Goal: Task Accomplishment & Management: Use online tool/utility

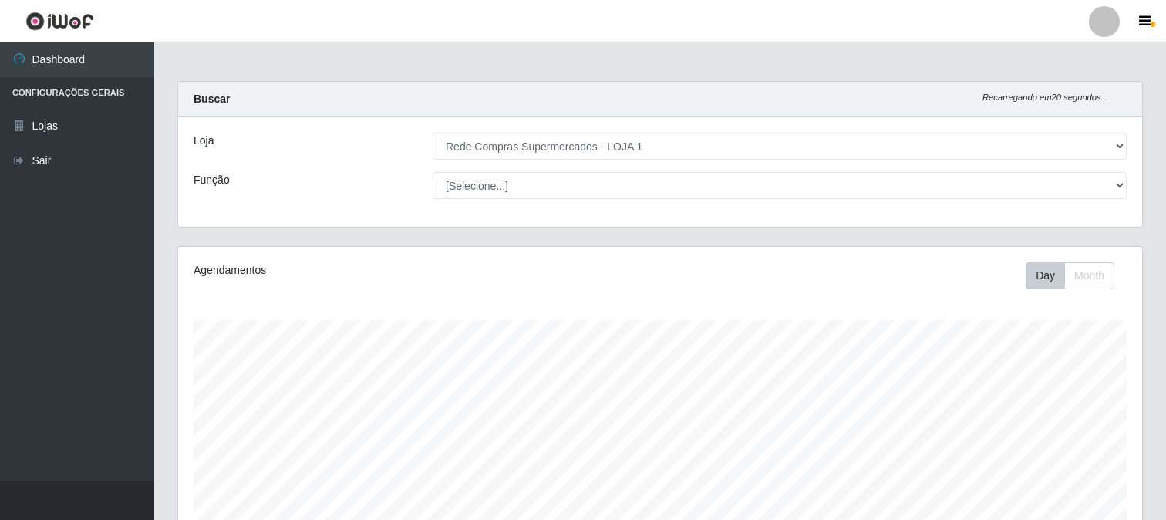
select select "158"
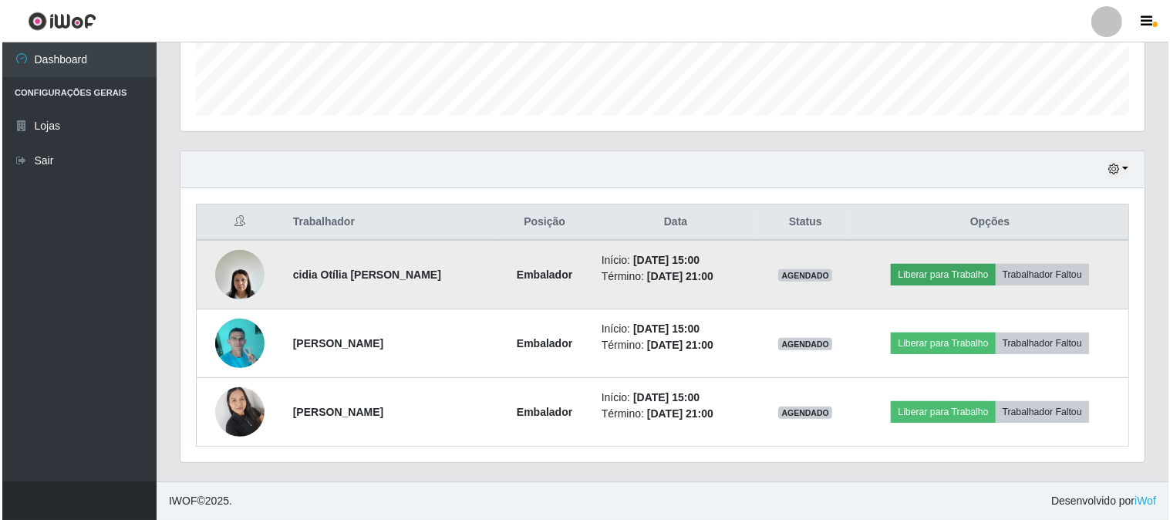
scroll to position [319, 964]
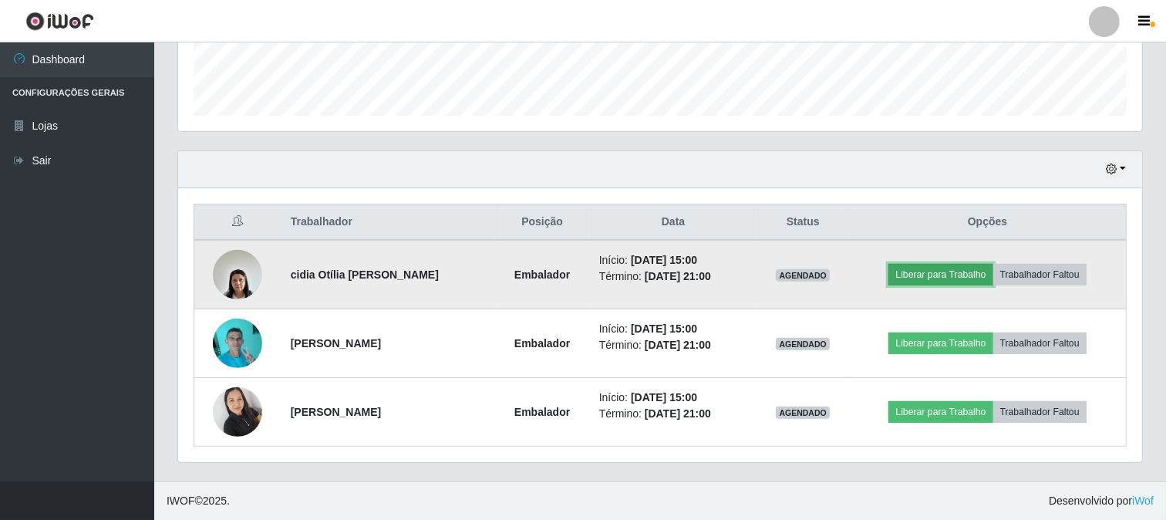
click at [924, 273] on button "Liberar para Trabalho" at bounding box center [940, 275] width 104 height 22
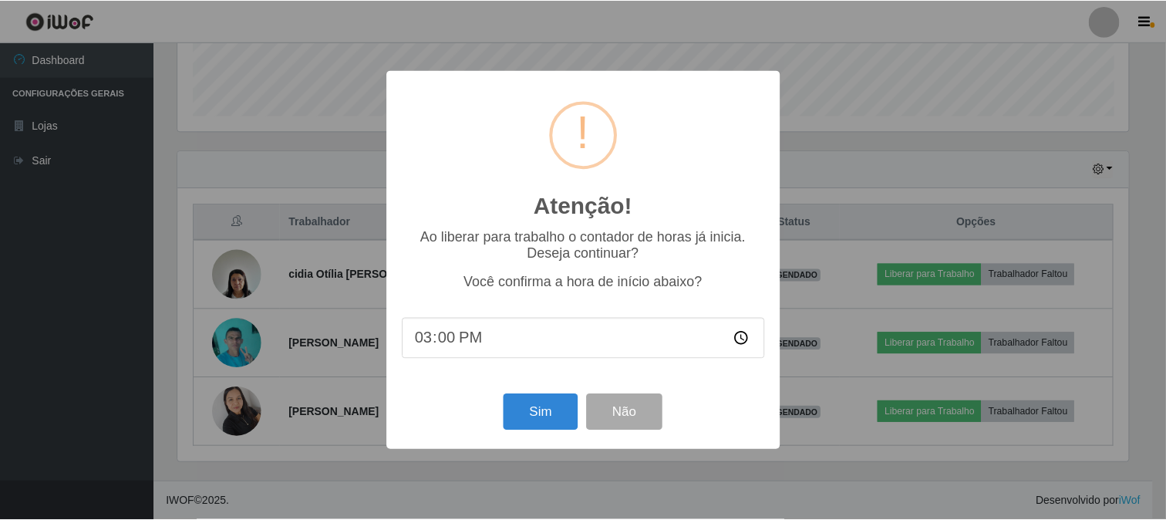
scroll to position [319, 954]
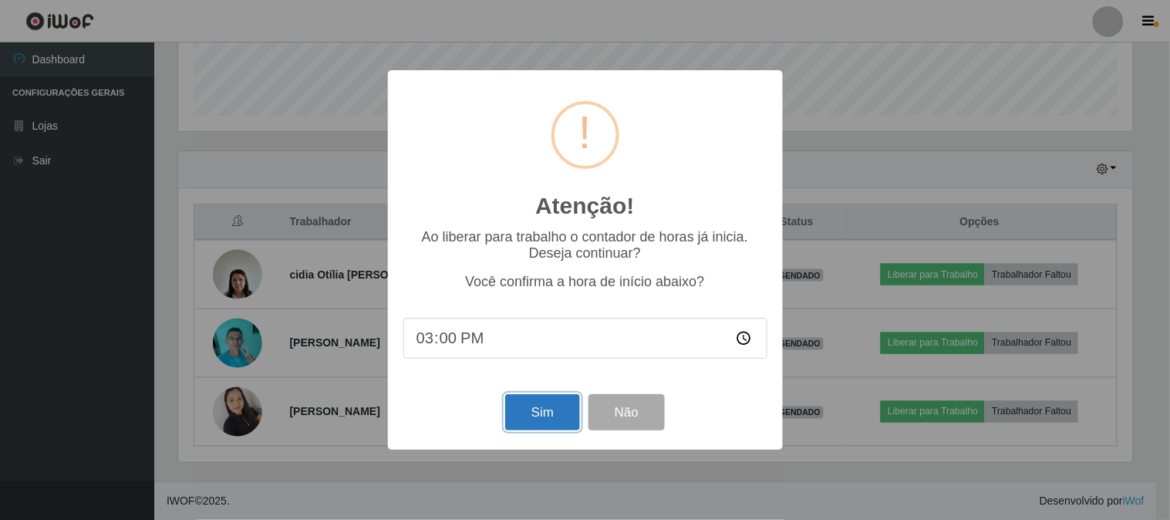
click at [529, 410] on button "Sim" at bounding box center [542, 412] width 75 height 36
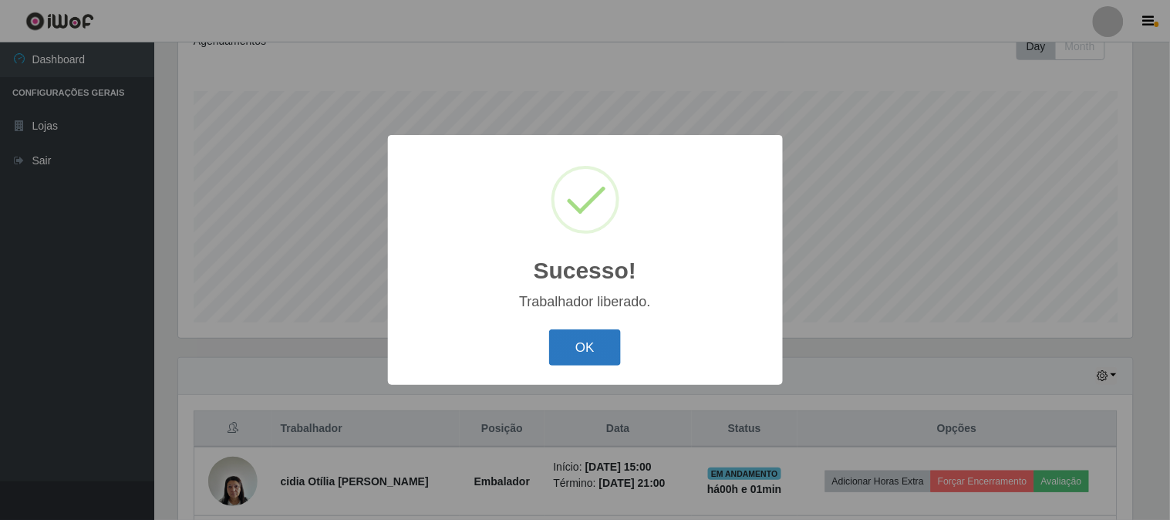
click at [591, 361] on button "OK" at bounding box center [585, 347] width 72 height 36
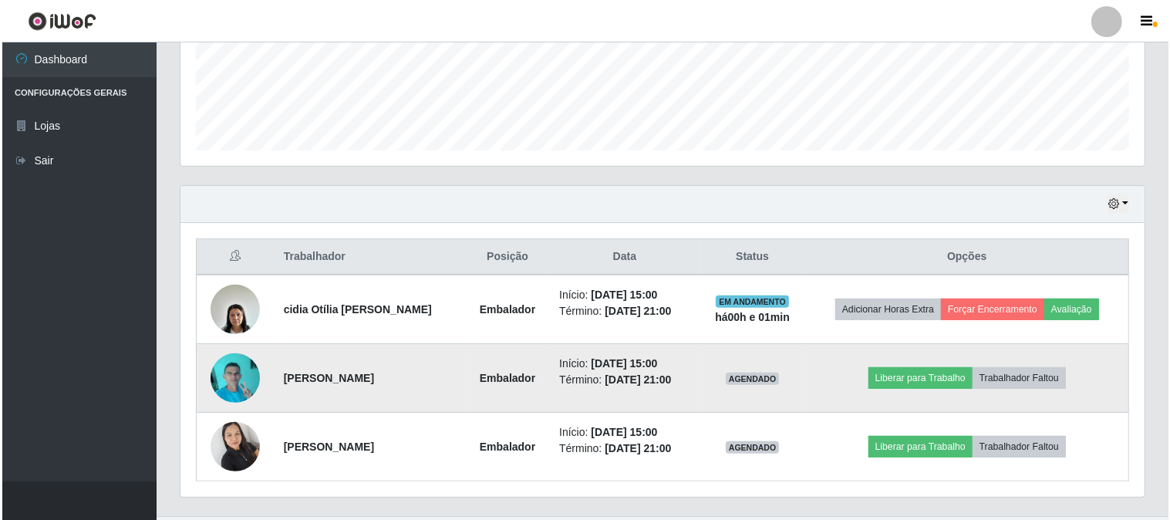
scroll to position [436, 0]
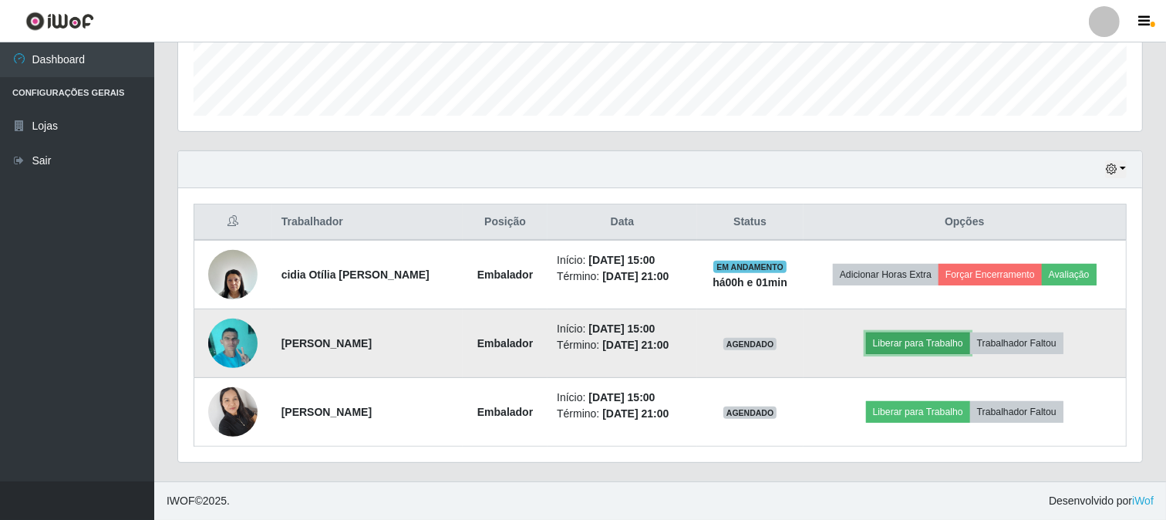
click at [915, 338] on button "Liberar para Trabalho" at bounding box center [918, 343] width 104 height 22
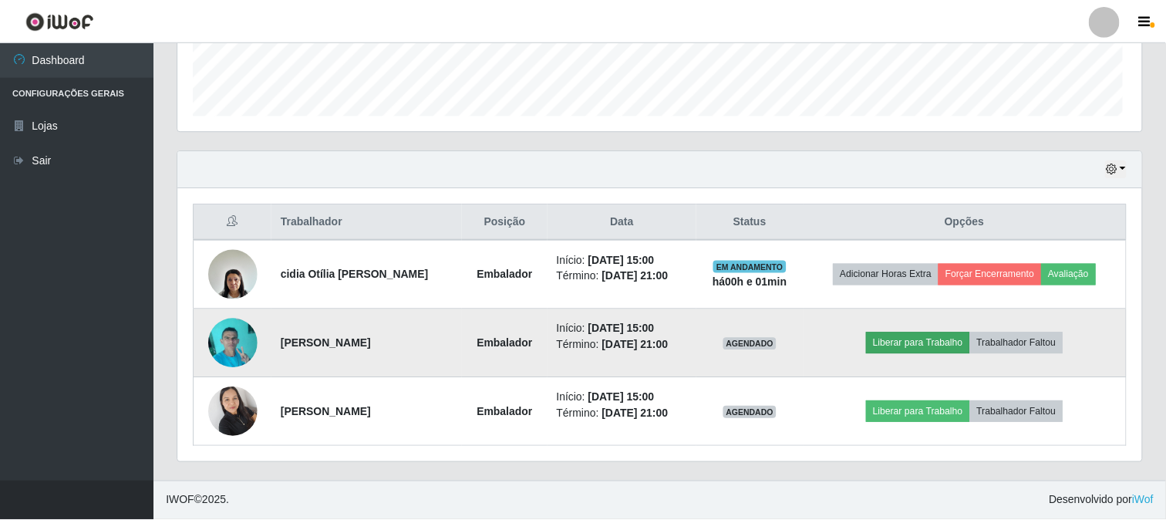
scroll to position [319, 954]
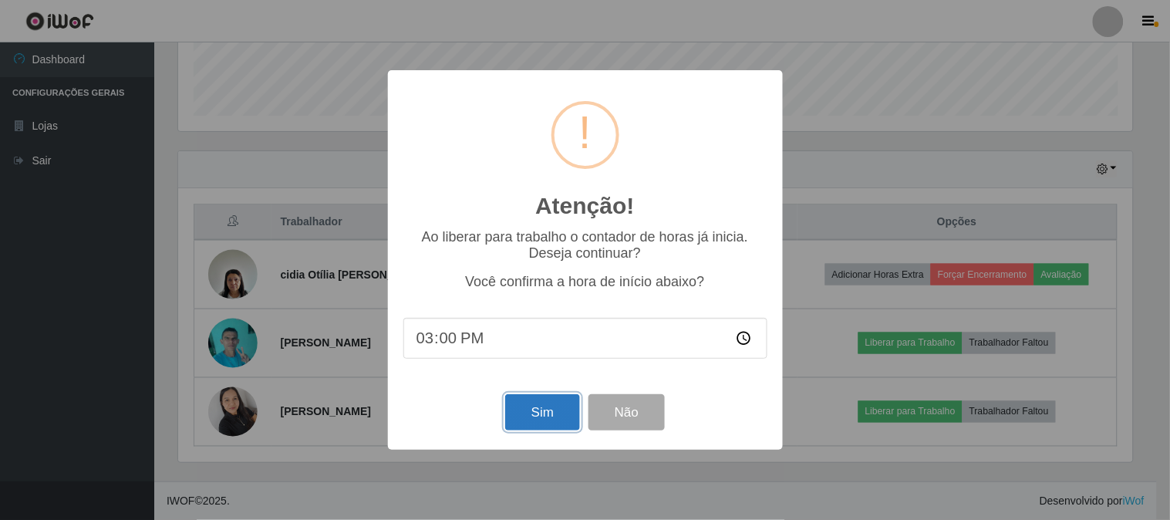
click at [551, 413] on button "Sim" at bounding box center [542, 412] width 75 height 36
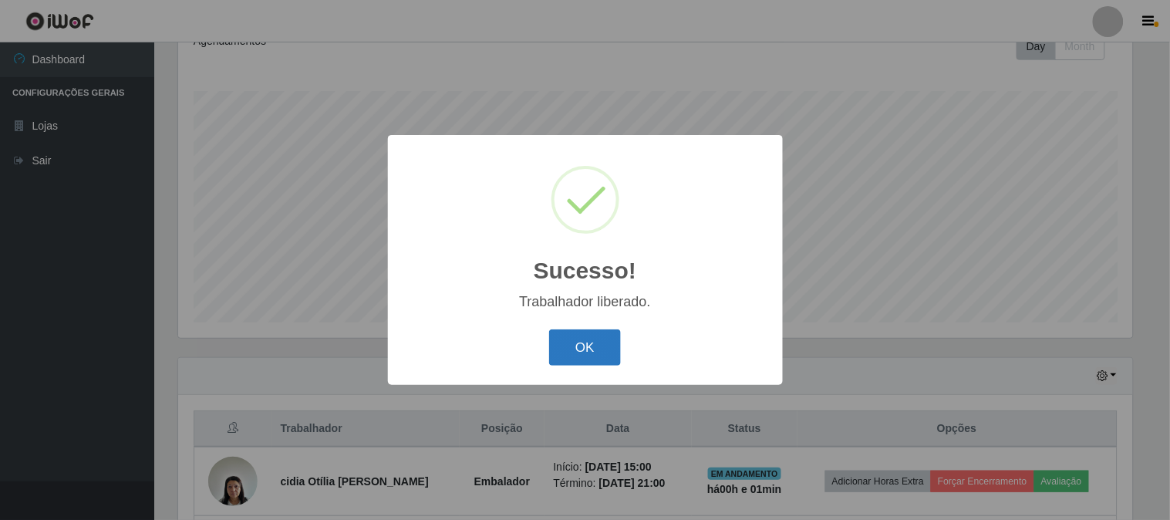
click at [577, 351] on button "OK" at bounding box center [585, 347] width 72 height 36
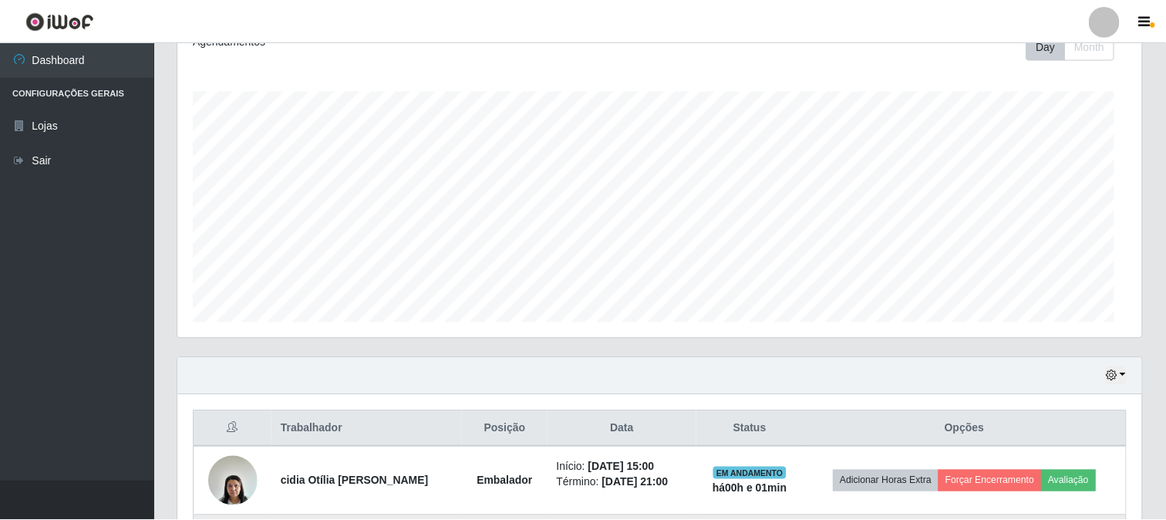
scroll to position [319, 964]
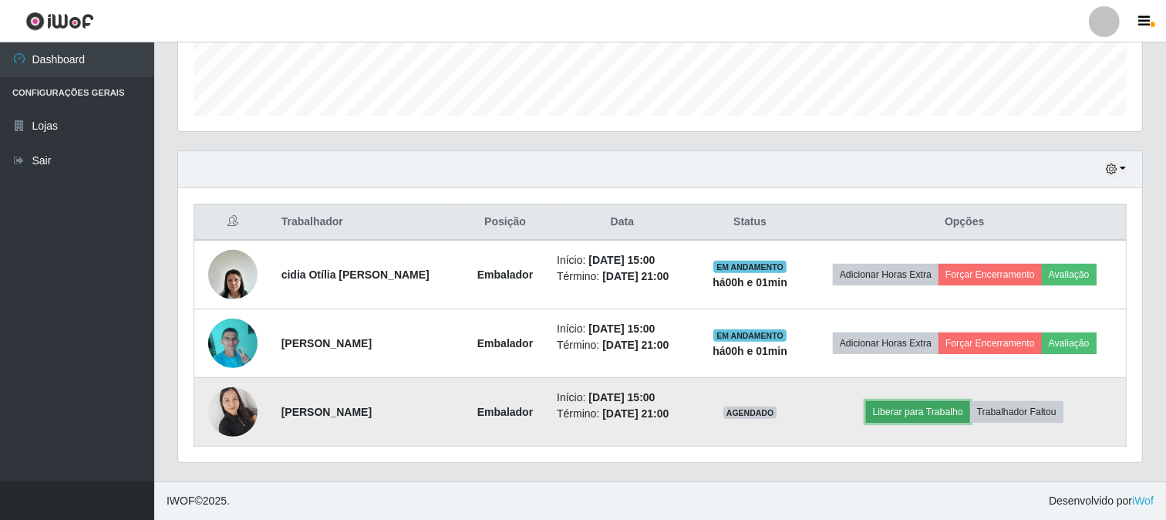
click at [913, 413] on button "Liberar para Trabalho" at bounding box center [918, 412] width 104 height 22
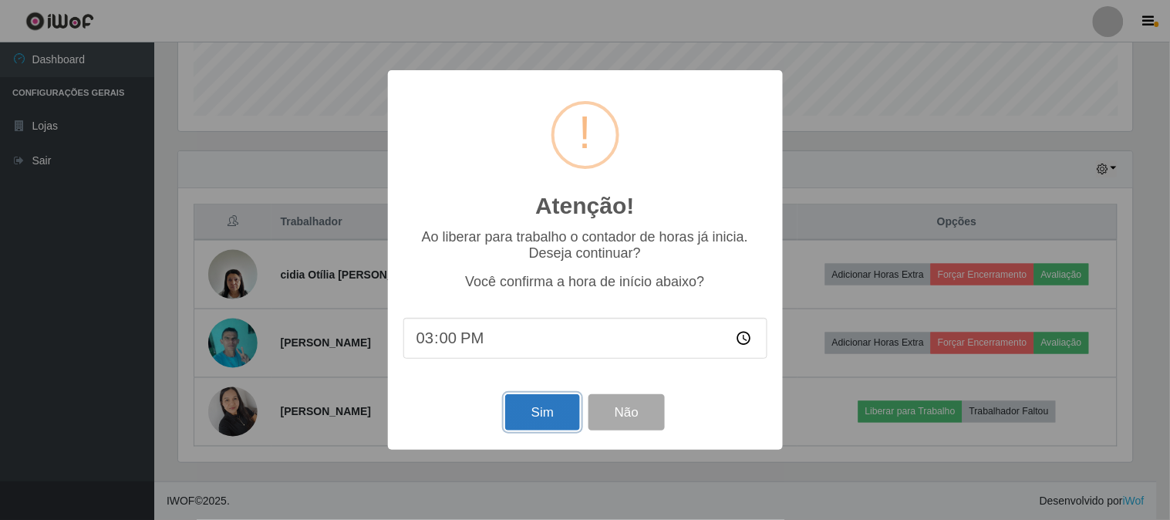
click at [541, 416] on button "Sim" at bounding box center [542, 412] width 75 height 36
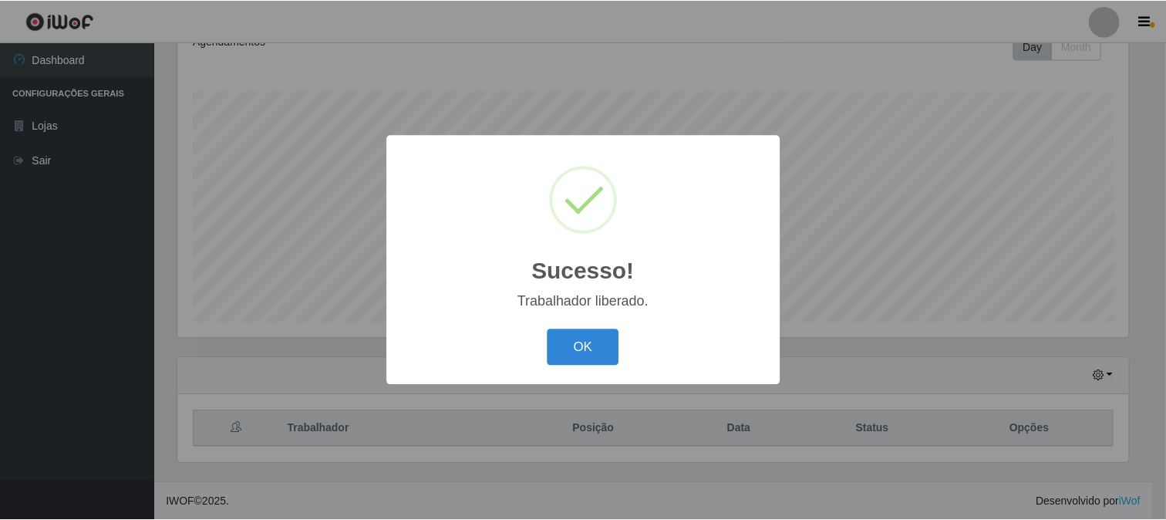
scroll to position [0, 0]
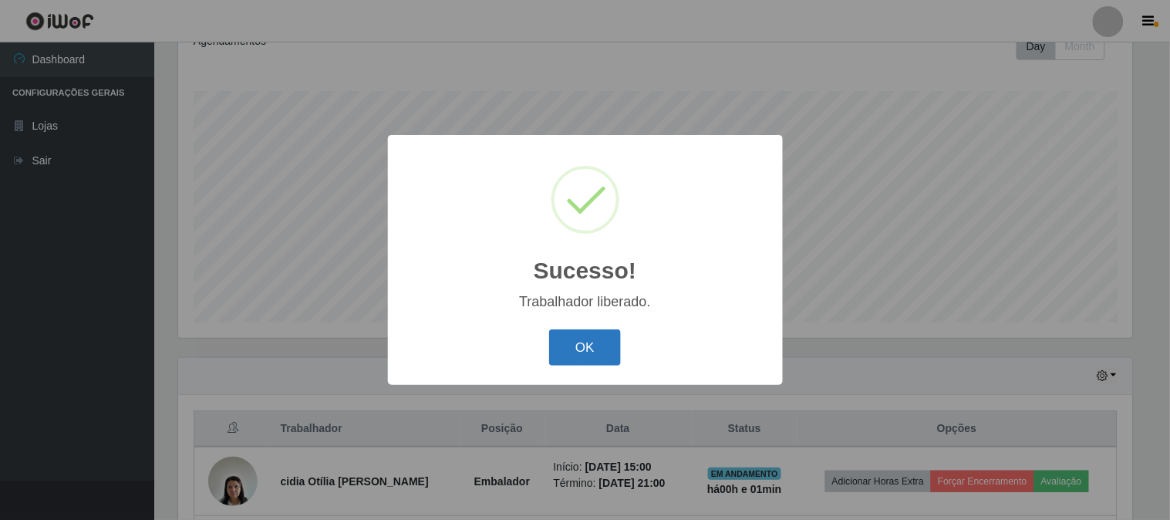
click at [598, 351] on button "OK" at bounding box center [585, 347] width 72 height 36
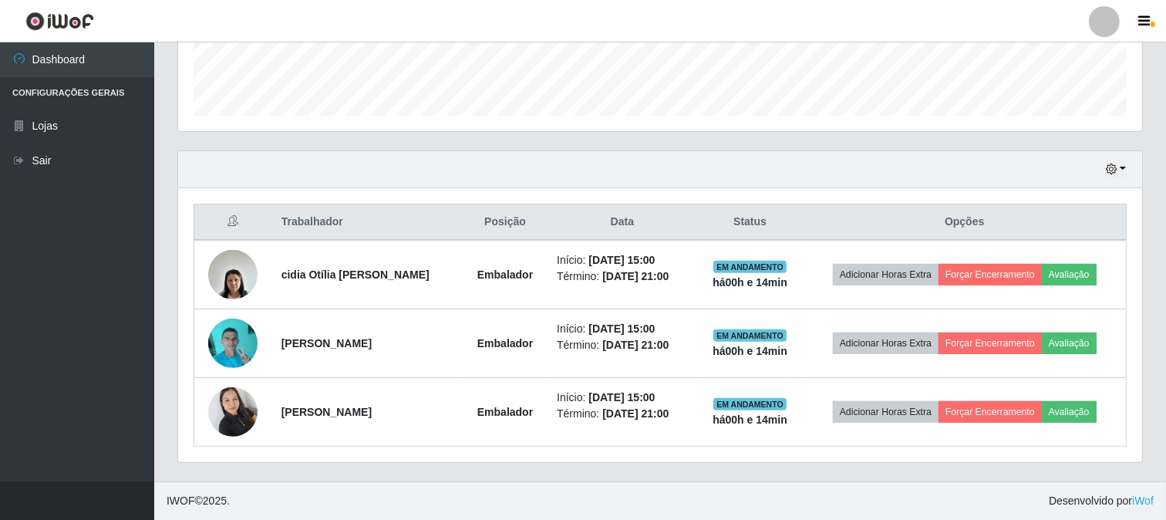
click at [1077, 168] on div "Hoje 1 dia 3 dias 1 Semana Não encerrados" at bounding box center [660, 169] width 964 height 37
